Goal: Task Accomplishment & Management: Manage account settings

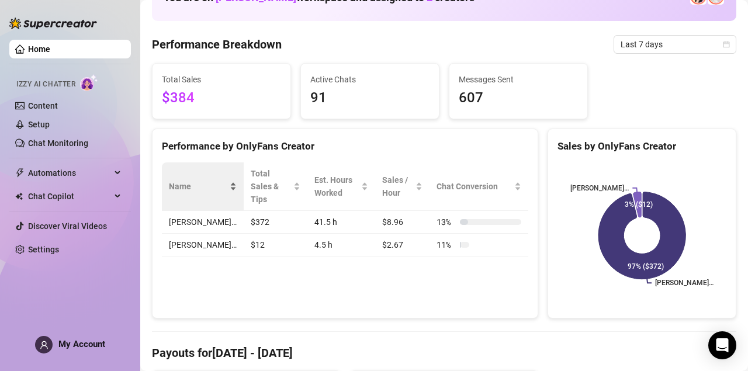
scroll to position [84, 0]
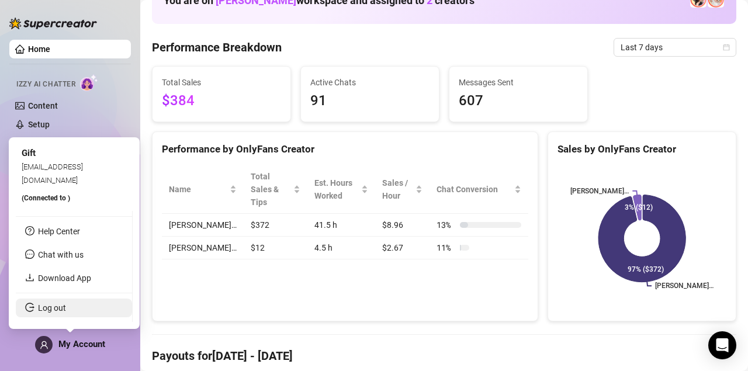
click at [59, 312] on link "Log out" at bounding box center [52, 307] width 28 height 9
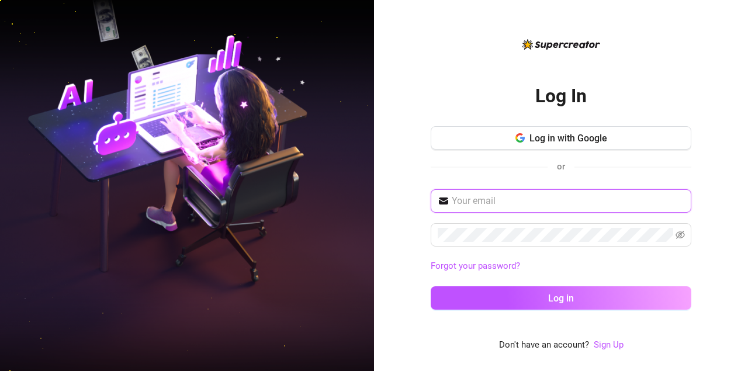
click at [459, 198] on input "text" at bounding box center [568, 201] width 233 height 14
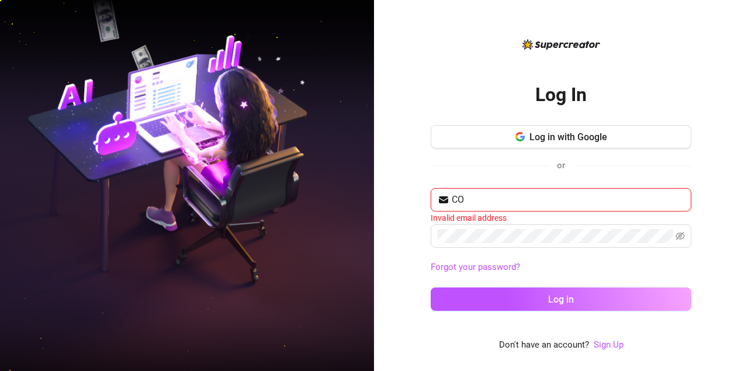
type input "C"
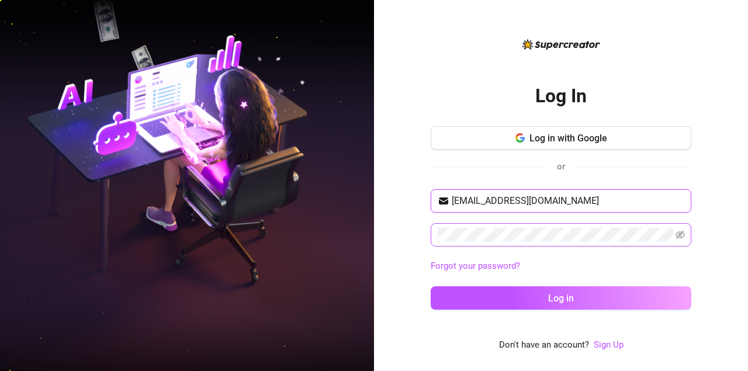
type input "[EMAIL_ADDRESS][DOMAIN_NAME]"
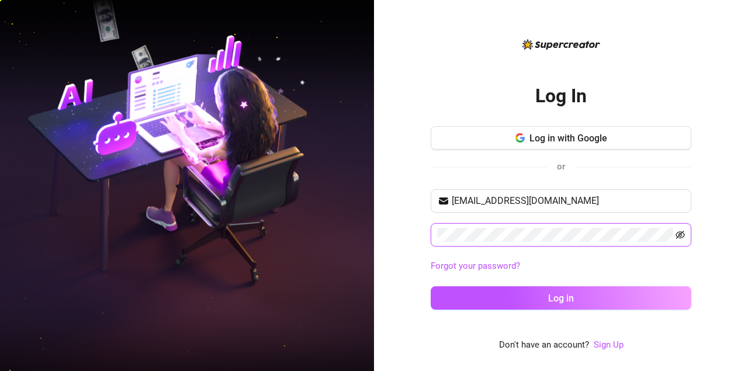
click at [676, 234] on icon "eye-invisible" at bounding box center [680, 235] width 9 height 8
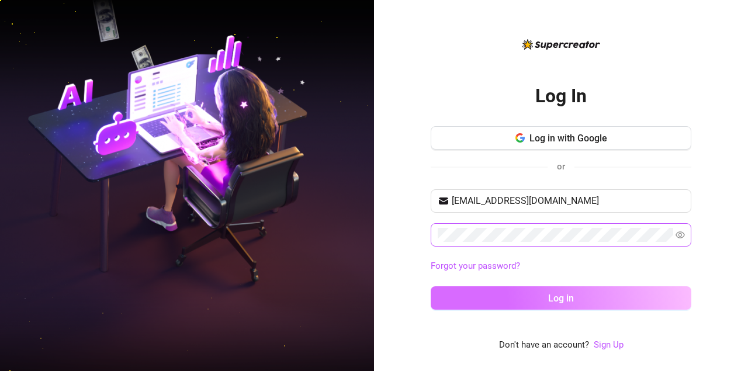
click at [510, 289] on button "Log in" at bounding box center [561, 297] width 261 height 23
